Goal: Task Accomplishment & Management: Manage account settings

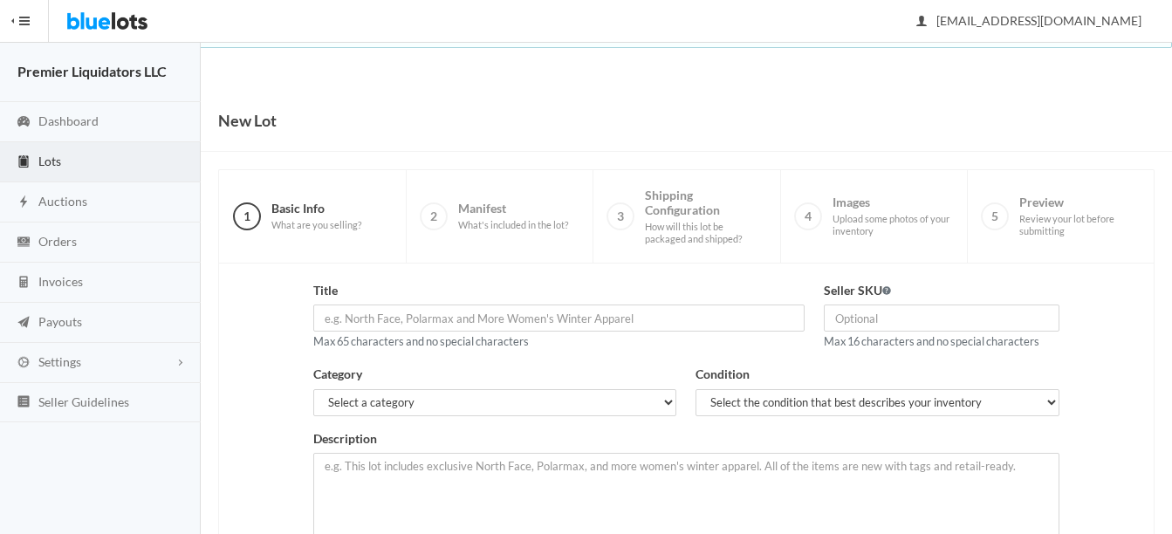
click at [49, 155] on span "Lots" at bounding box center [49, 161] width 23 height 15
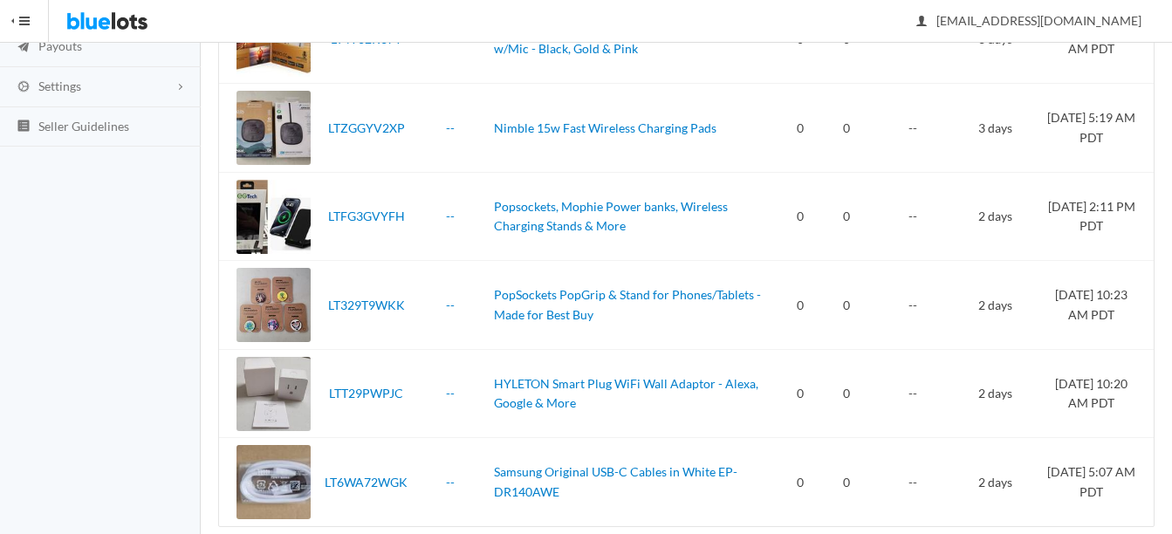
scroll to position [304, 0]
